Goal: Task Accomplishment & Management: Manage account settings

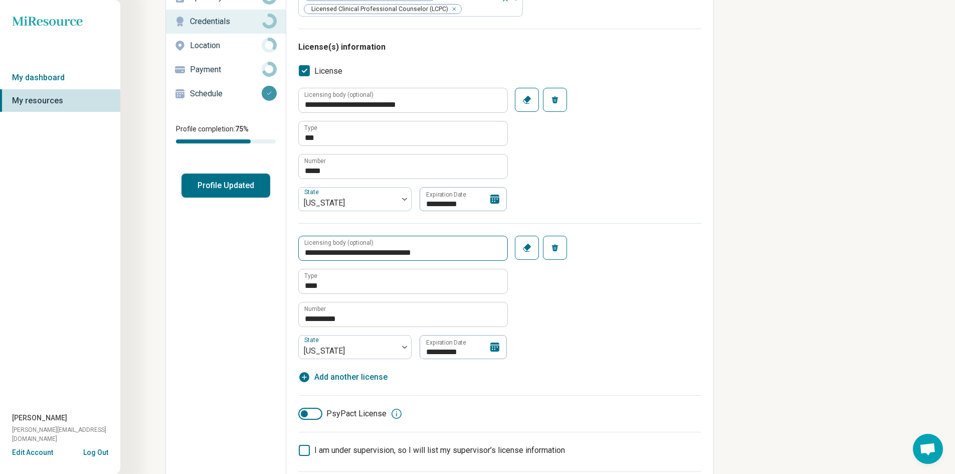
scroll to position [100, 0]
click at [493, 200] on icon at bounding box center [494, 197] width 9 height 9
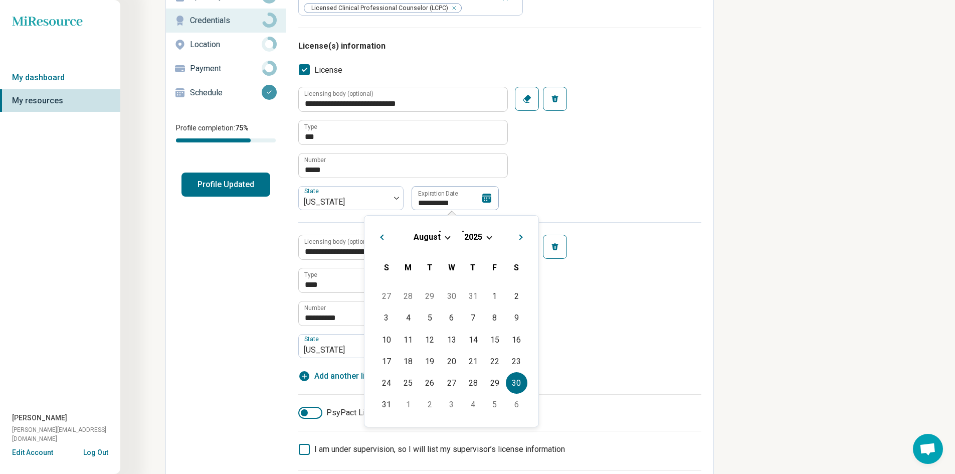
click at [490, 235] on span "Choose Date" at bounding box center [489, 237] width 6 height 6
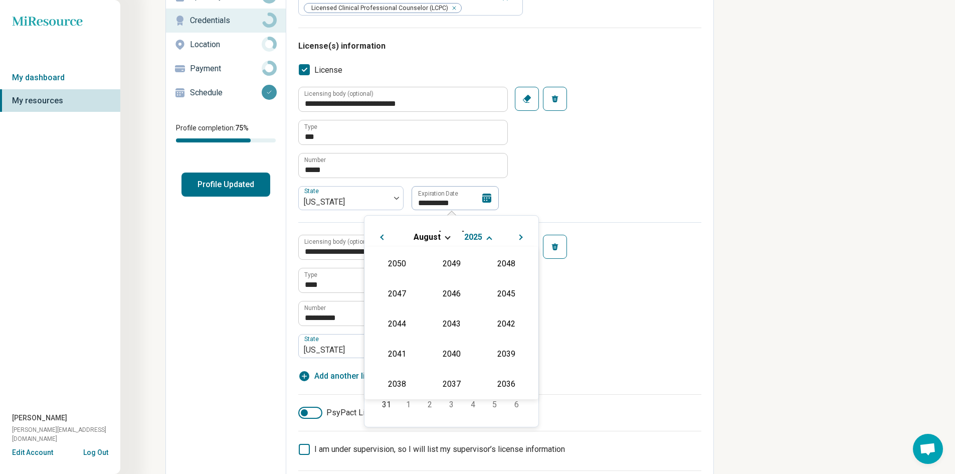
scroll to position [181, 0]
click at [507, 297] on div "2027" at bounding box center [506, 293] width 49 height 18
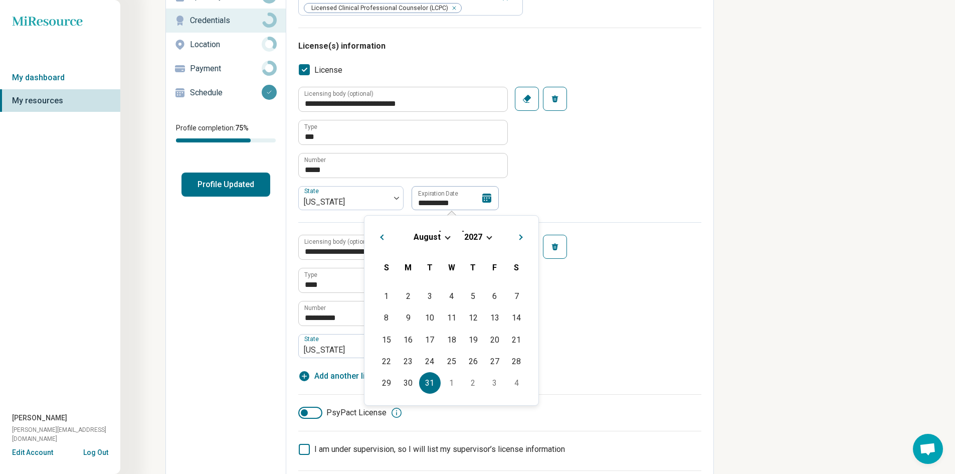
drag, startPoint x: 429, startPoint y: 380, endPoint x: 474, endPoint y: 331, distance: 66.7
click at [429, 378] on div "31" at bounding box center [430, 383] width 22 height 22
type textarea "*"
type input "**********"
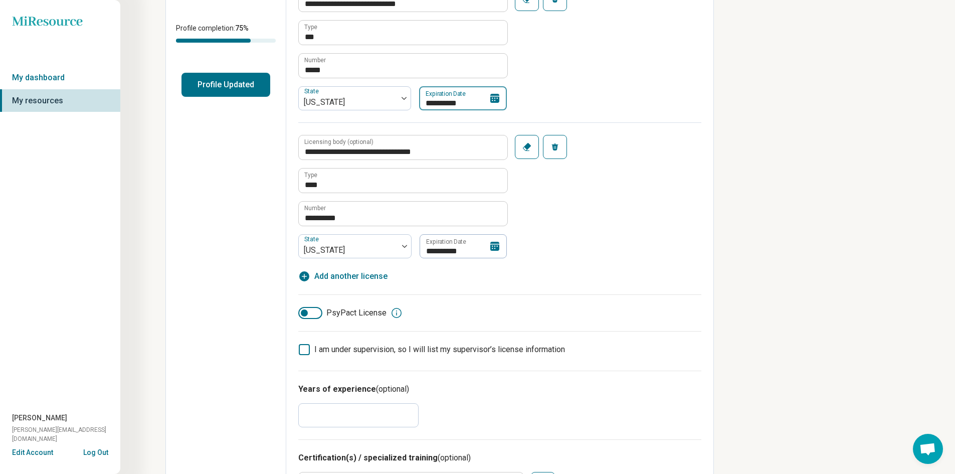
scroll to position [201, 0]
click at [496, 246] on icon at bounding box center [494, 245] width 9 height 9
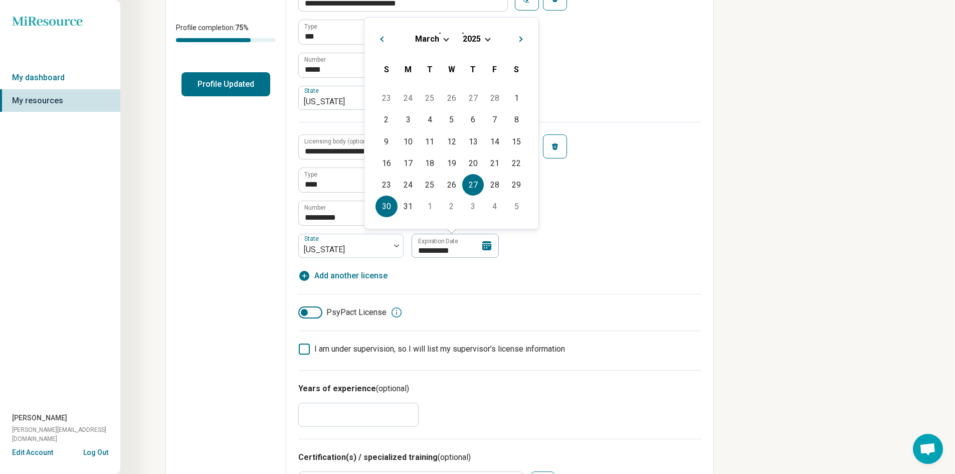
click at [477, 188] on div "27" at bounding box center [473, 185] width 22 height 22
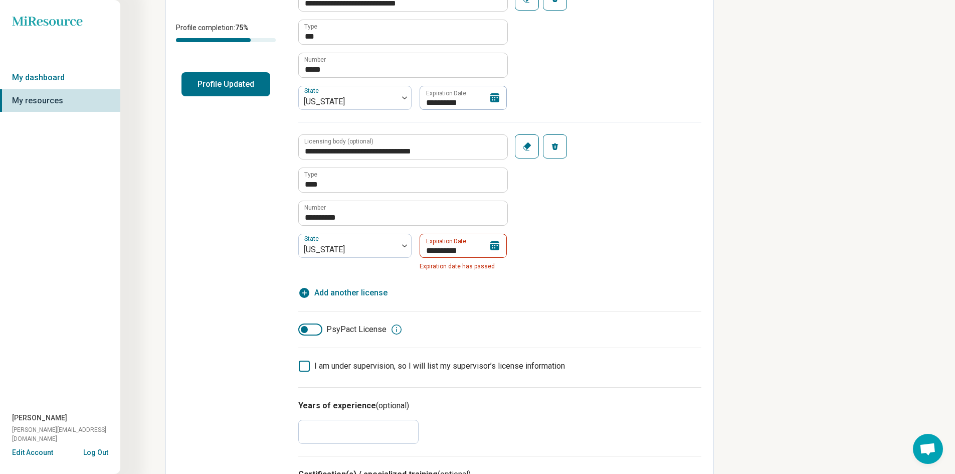
click at [493, 246] on icon at bounding box center [494, 245] width 9 height 9
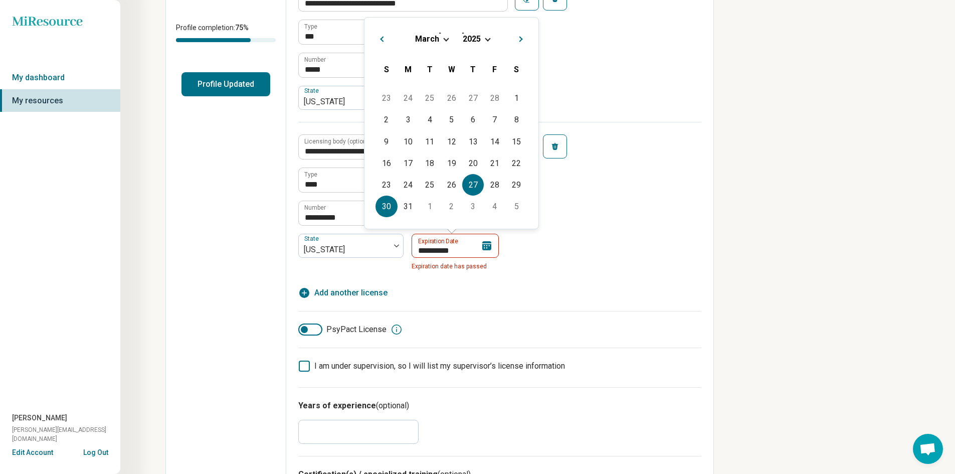
click at [390, 203] on div "30" at bounding box center [386, 207] width 22 height 22
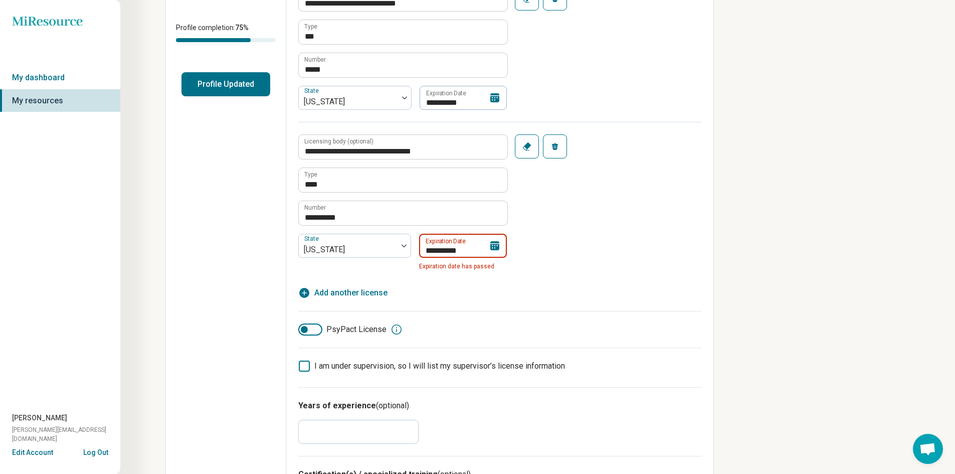
click at [459, 248] on input "**********" at bounding box center [463, 246] width 88 height 24
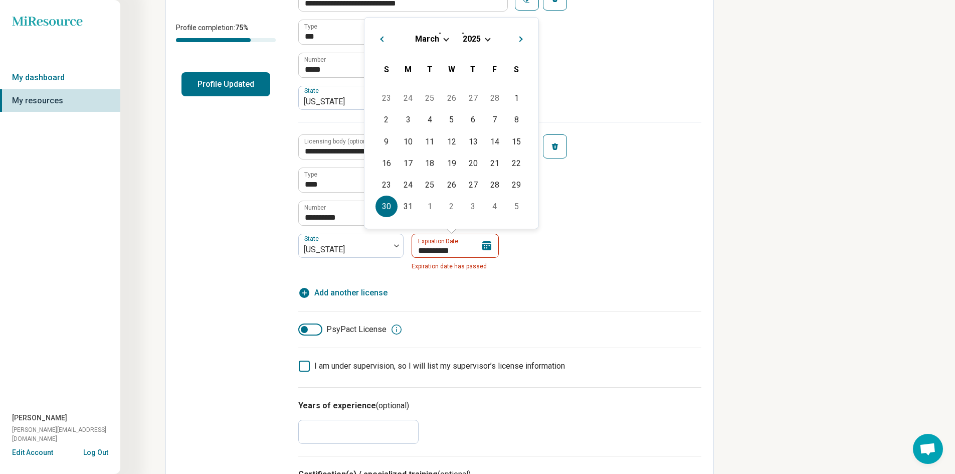
click at [487, 40] on span "Choose Date" at bounding box center [488, 39] width 6 height 6
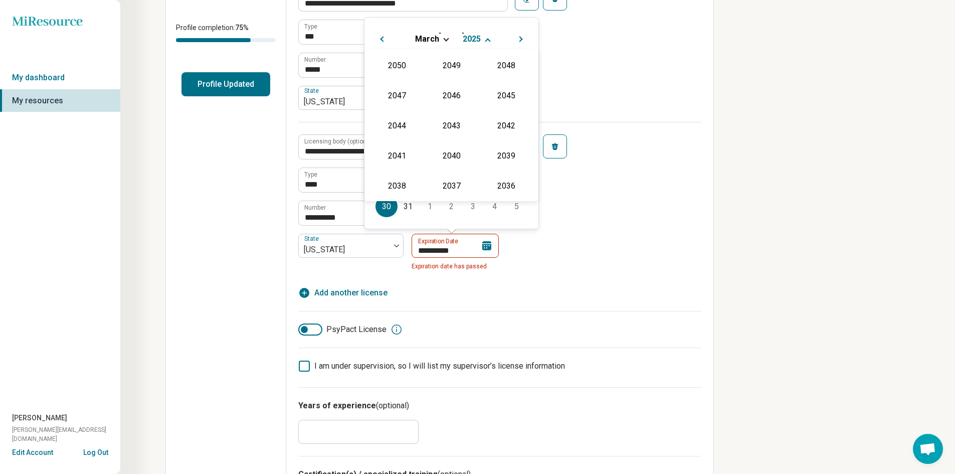
scroll to position [181, 0]
click at [503, 99] on div "2027" at bounding box center [506, 95] width 49 height 18
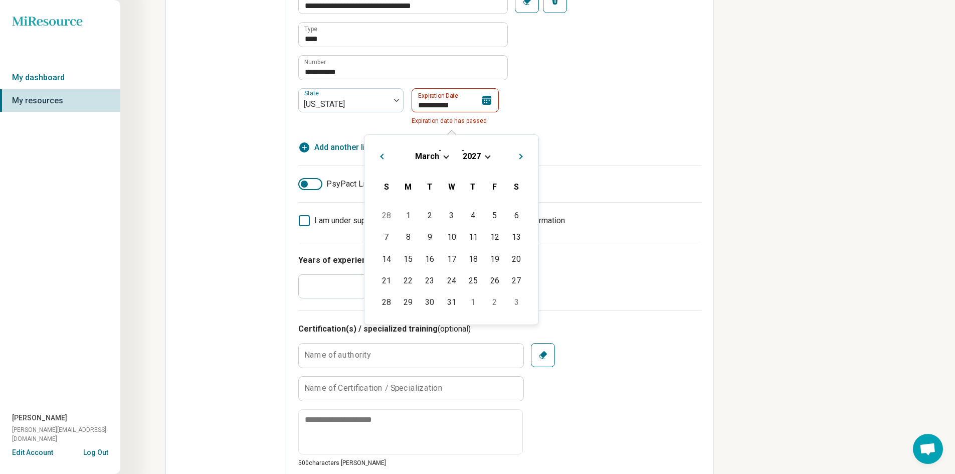
scroll to position [351, 0]
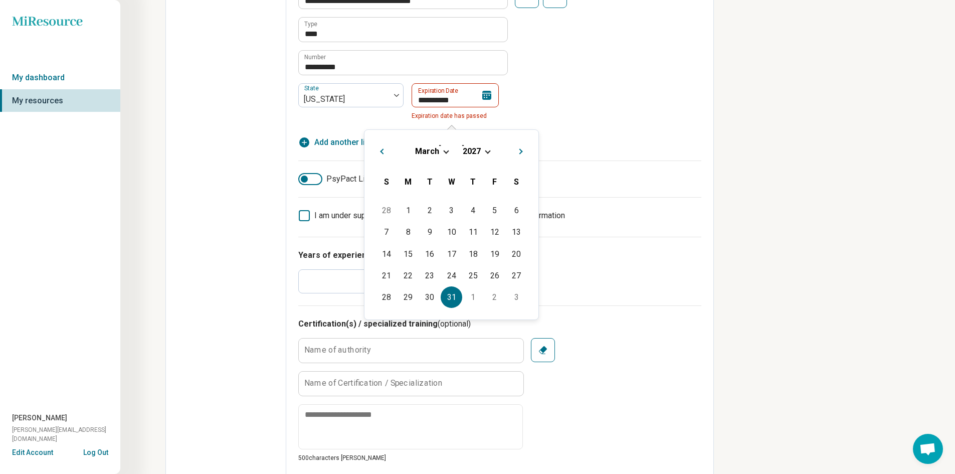
click at [452, 297] on div "31" at bounding box center [452, 297] width 22 height 22
type input "**********"
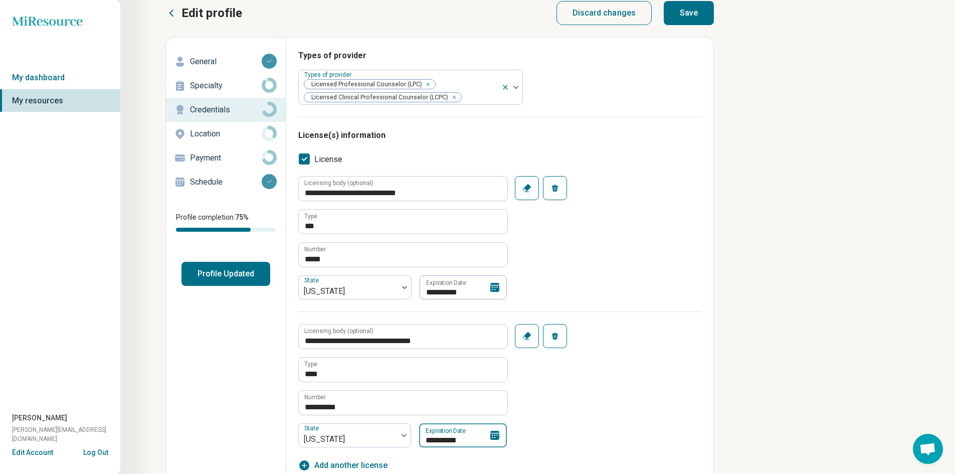
scroll to position [0, 0]
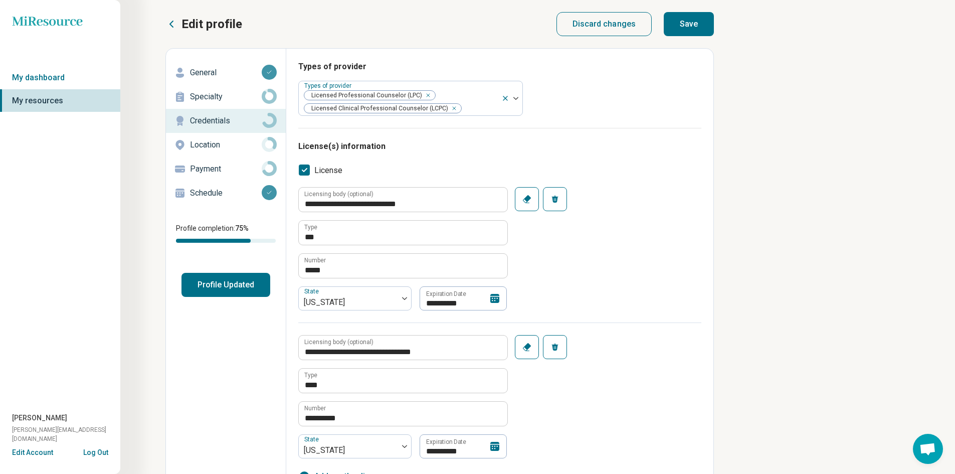
click at [685, 27] on button "Save" at bounding box center [689, 24] width 50 height 24
type textarea "*"
